Goal: Information Seeking & Learning: Learn about a topic

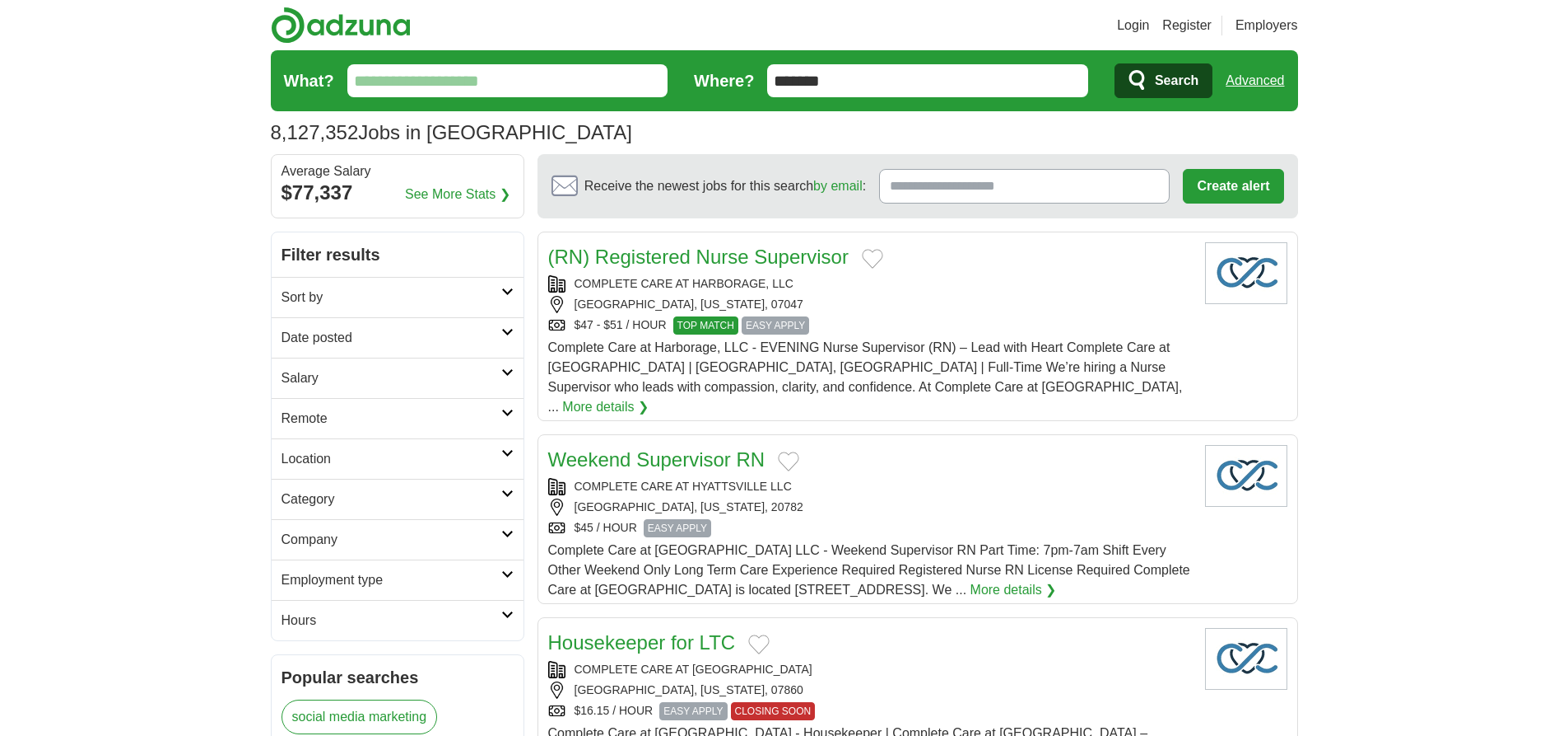
type input "*******"
click at [1255, 80] on link "Advanced" at bounding box center [1255, 80] width 58 height 33
